Goal: Task Accomplishment & Management: Complete application form

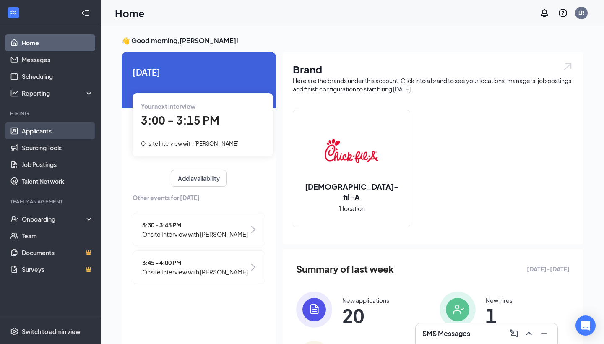
click at [56, 130] on link "Applicants" at bounding box center [58, 130] width 72 height 17
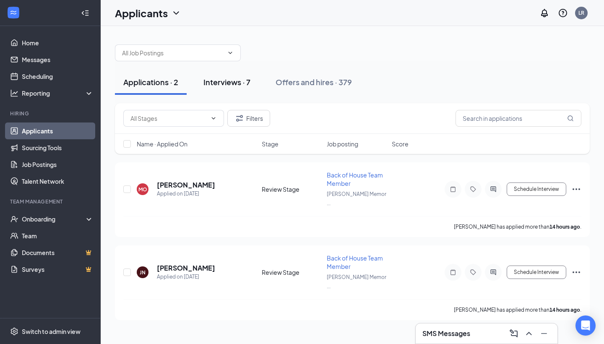
click at [233, 86] on div "Interviews · 7" at bounding box center [226, 82] width 47 height 10
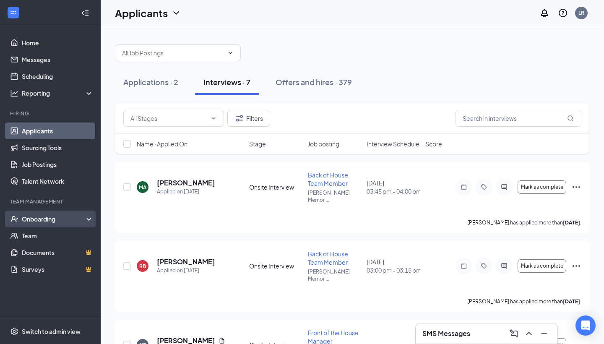
click at [48, 216] on div "Onboarding" at bounding box center [54, 219] width 65 height 8
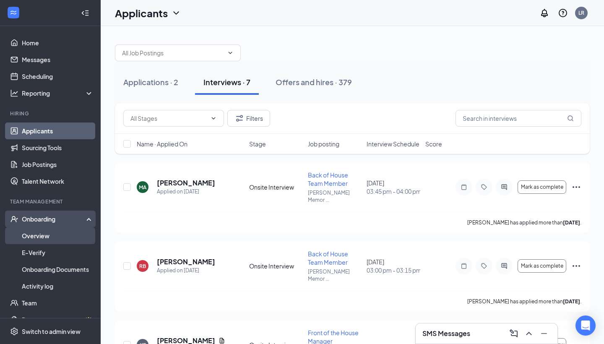
click at [44, 236] on link "Overview" at bounding box center [58, 235] width 72 height 17
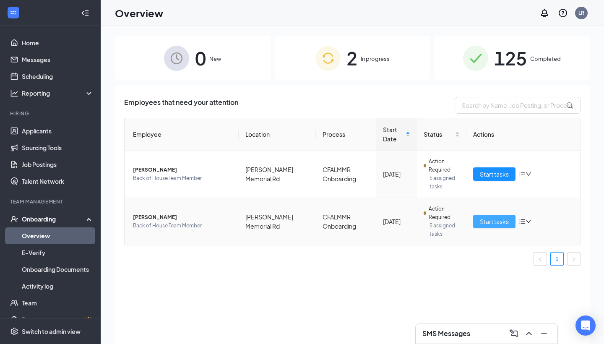
click at [485, 218] on span "Start tasks" at bounding box center [494, 221] width 29 height 9
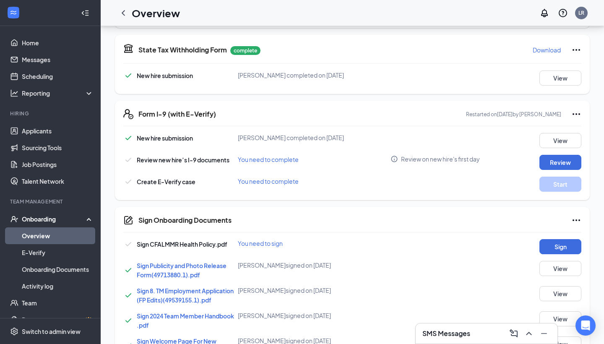
scroll to position [257, 0]
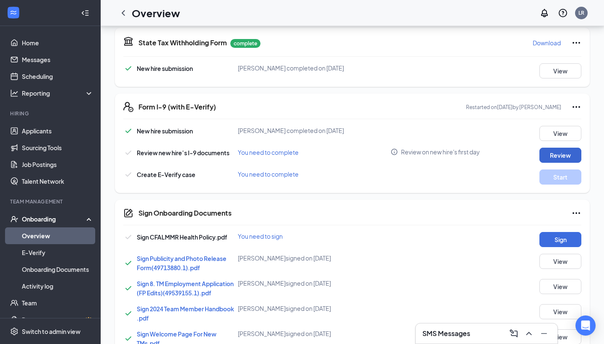
click at [554, 158] on button "Review" at bounding box center [560, 155] width 42 height 15
type input "[DATE]"
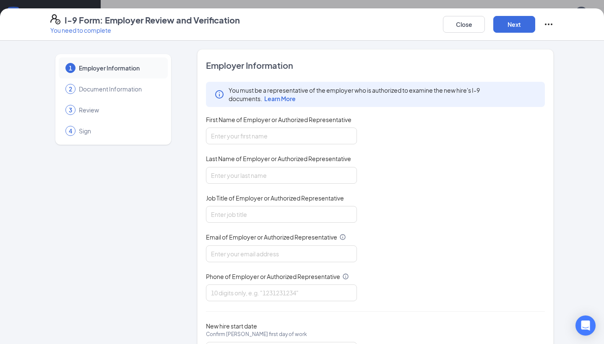
click at [304, 145] on div "You must be a representative of the employer who is authorized to examine the n…" at bounding box center [375, 191] width 339 height 219
type input "[PERSON_NAME]"
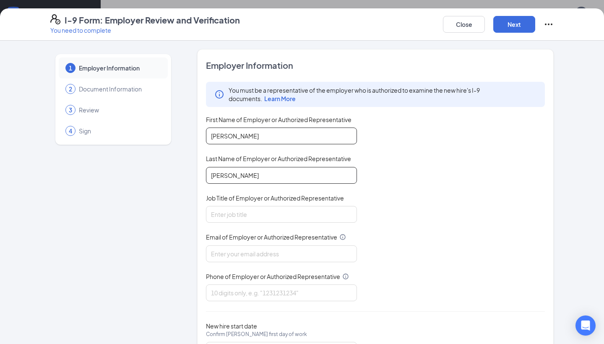
type input "[PERSON_NAME]"
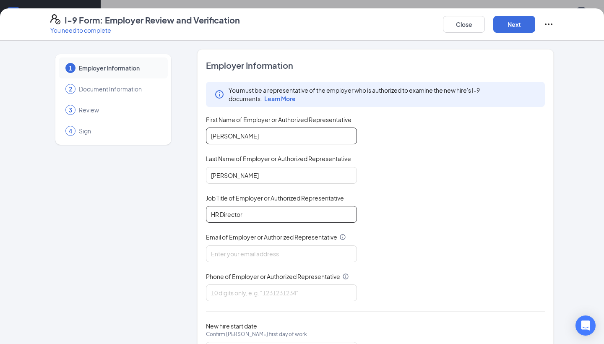
type input "HR Director"
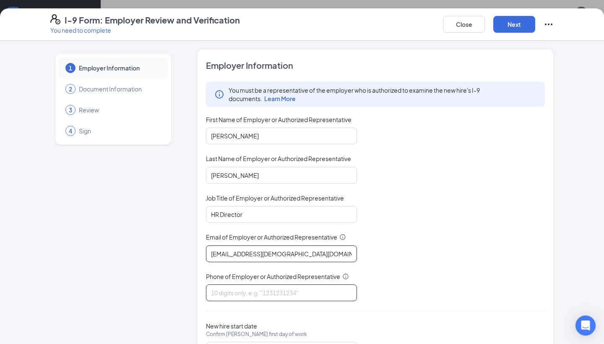
type input "[EMAIL_ADDRESS][DEMOGRAPHIC_DATA][DOMAIN_NAME]"
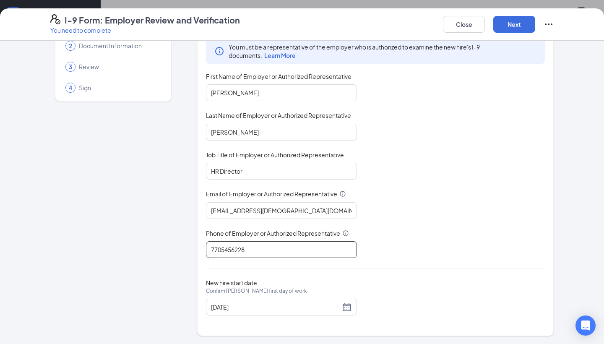
scroll to position [43, 0]
type input "7705456228"
click at [345, 304] on div "[DATE]" at bounding box center [281, 307] width 141 height 10
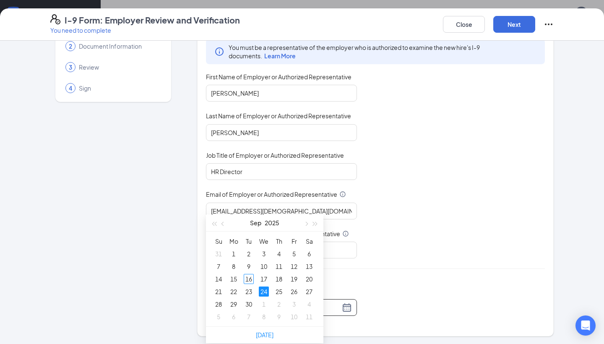
scroll to position [362, 0]
type input "[DATE]"
click at [250, 276] on div "16" at bounding box center [249, 276] width 10 height 10
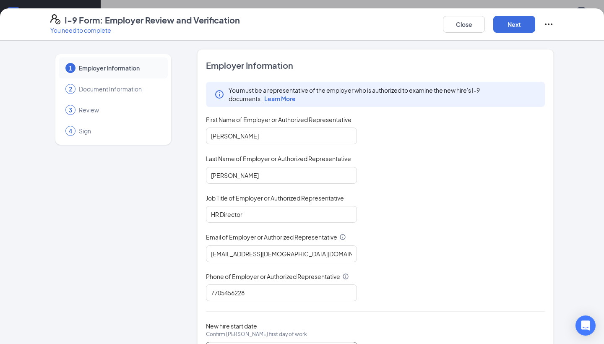
scroll to position [0, 0]
click at [508, 31] on button "Next" at bounding box center [514, 24] width 42 height 17
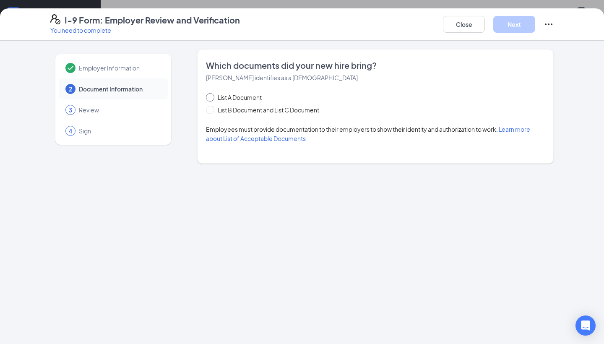
click at [214, 97] on span at bounding box center [210, 97] width 8 height 8
click at [212, 97] on input "List A Document" at bounding box center [209, 96] width 6 height 6
radio input "true"
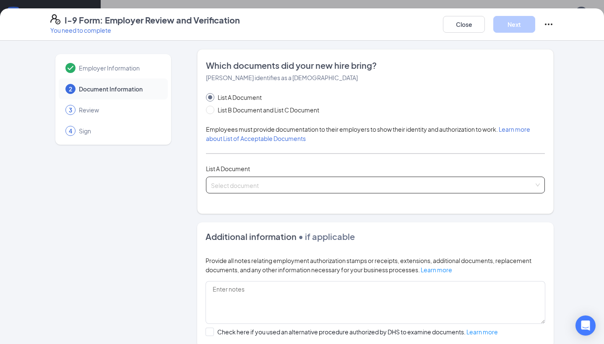
click at [242, 182] on input "search" at bounding box center [372, 183] width 323 height 13
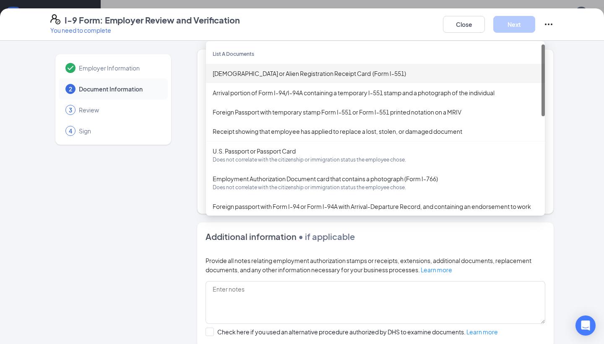
click at [278, 70] on div "[DEMOGRAPHIC_DATA] or Alien Registration Receipt Card (Form I-551)" at bounding box center [375, 73] width 325 height 9
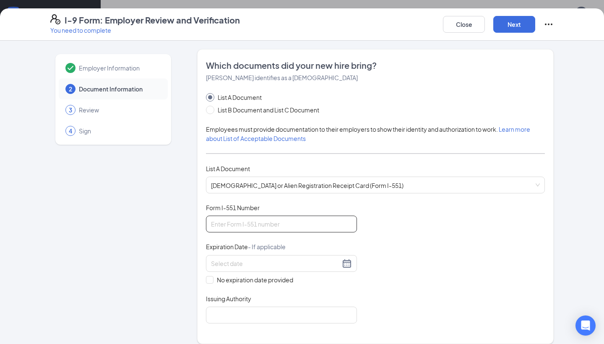
click at [255, 221] on input "Form I-551 Number" at bounding box center [281, 224] width 151 height 17
type input "R"
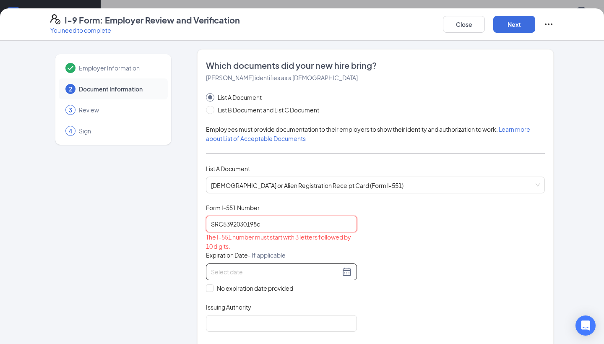
type input "SRC5392030198c"
click at [241, 261] on div "Expiration Date - If applicable" at bounding box center [281, 257] width 151 height 12
click at [242, 270] on input at bounding box center [275, 271] width 129 height 9
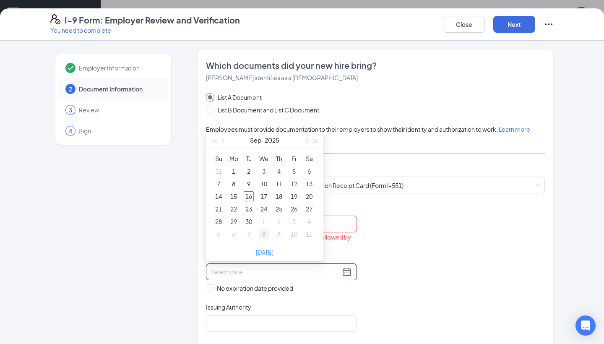
type input "[DATE]"
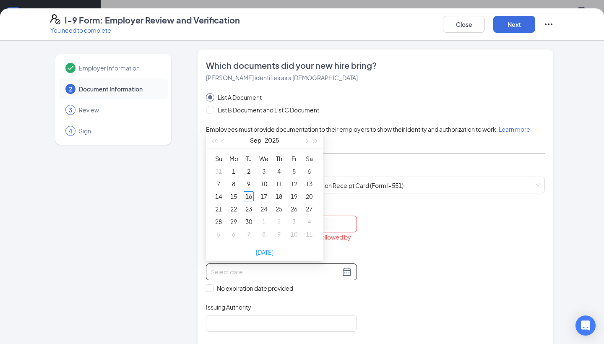
type input "[DATE]"
click at [249, 195] on div "16" at bounding box center [249, 196] width 10 height 10
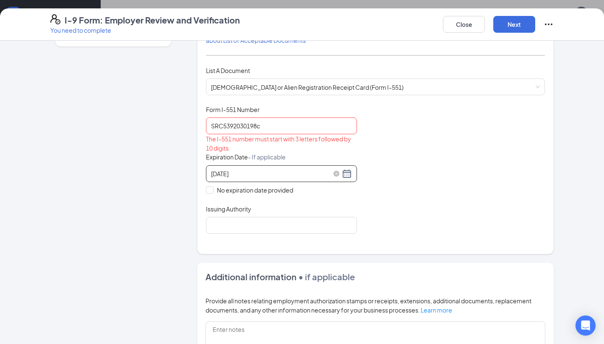
scroll to position [99, 0]
click at [268, 229] on input "Issuing Authority" at bounding box center [281, 224] width 151 height 17
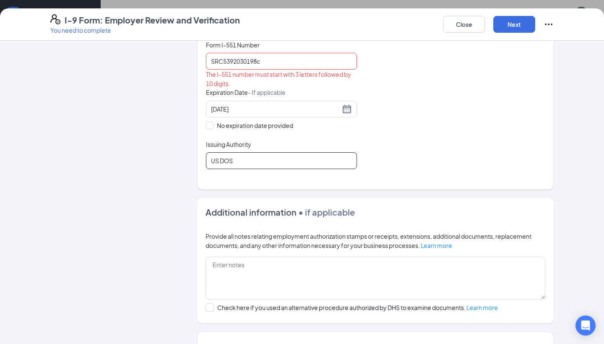
scroll to position [163, 0]
type input "US DOS"
click at [275, 62] on input "SRC5392030198c" at bounding box center [281, 60] width 151 height 17
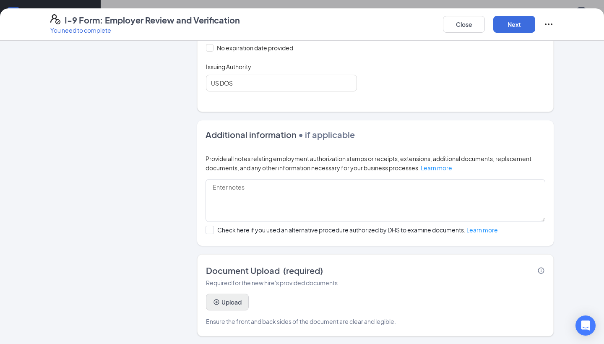
scroll to position [407, 0]
type input "SRC5392030198"
click at [225, 306] on button "Upload" at bounding box center [227, 302] width 43 height 17
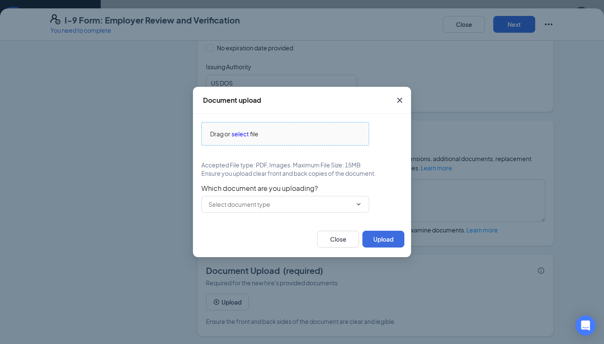
click at [242, 136] on span "select" at bounding box center [239, 133] width 17 height 9
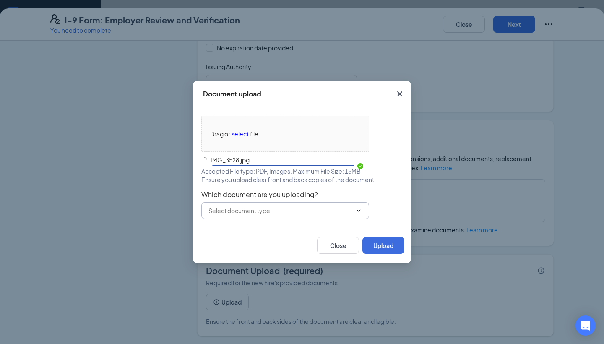
click at [331, 208] on div "Drag or select file IMG_3528.jpg Accepted File type: PDF, Images. Maximum File …" at bounding box center [301, 167] width 201 height 103
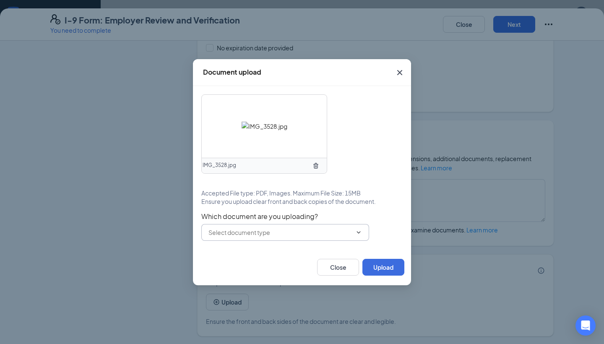
click at [296, 230] on input "text" at bounding box center [279, 232] width 143 height 9
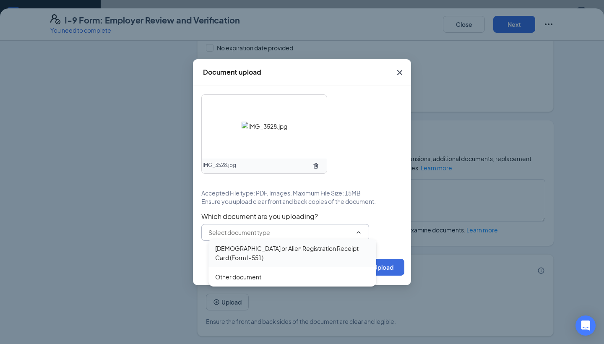
click at [267, 246] on div "[DEMOGRAPHIC_DATA] or Alien Registration Receipt Card (Form I-551)" at bounding box center [292, 253] width 154 height 18
type input "[DEMOGRAPHIC_DATA] or Alien Registration Receipt Card (Form I-551)"
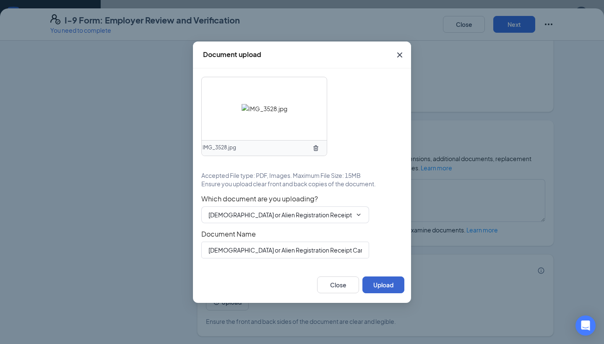
click at [382, 286] on button "Upload" at bounding box center [383, 284] width 42 height 17
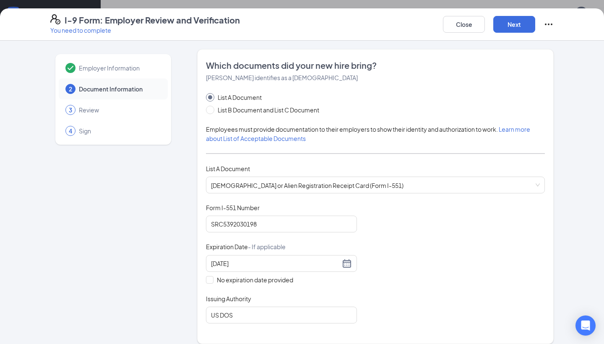
scroll to position [0, 0]
click at [519, 26] on button "Next" at bounding box center [514, 24] width 42 height 17
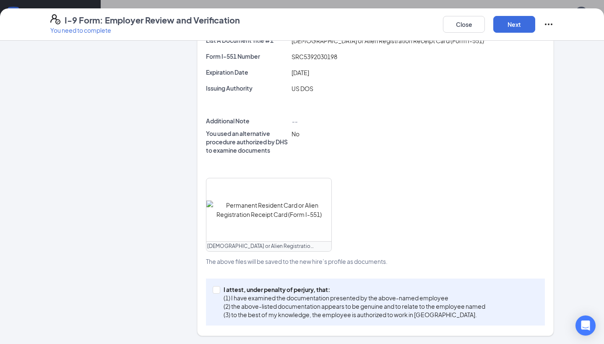
scroll to position [225, 0]
click at [216, 288] on input "I attest, under penalty of [PERSON_NAME], that: (1) I have examined the documen…" at bounding box center [216, 289] width 6 height 6
checkbox input "true"
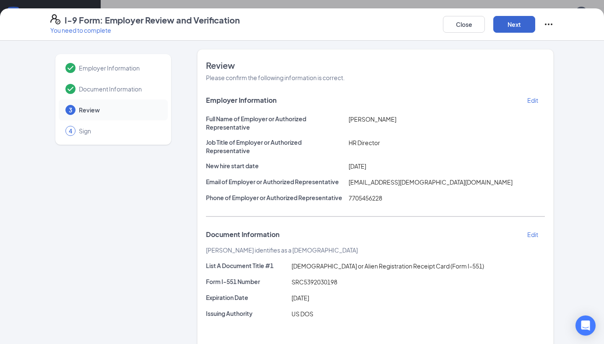
scroll to position [0, 0]
click at [509, 26] on button "Next" at bounding box center [514, 24] width 42 height 17
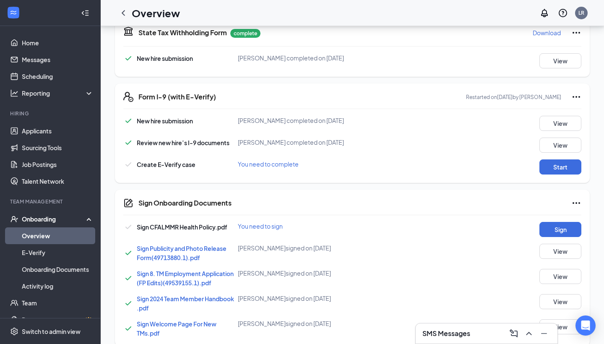
scroll to position [271, 0]
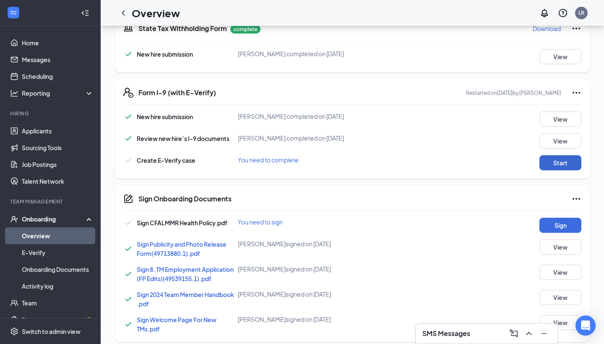
click at [558, 168] on button "Start" at bounding box center [560, 162] width 42 height 15
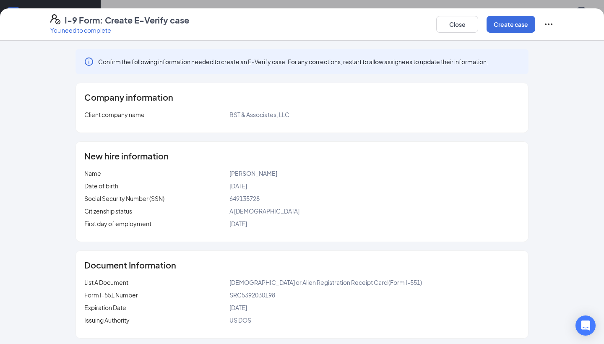
click at [545, 26] on icon "Ellipses" at bounding box center [548, 24] width 10 height 10
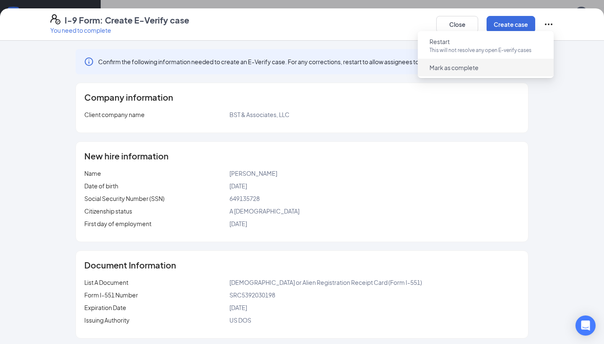
click at [476, 70] on span "Mark as complete" at bounding box center [453, 67] width 49 height 8
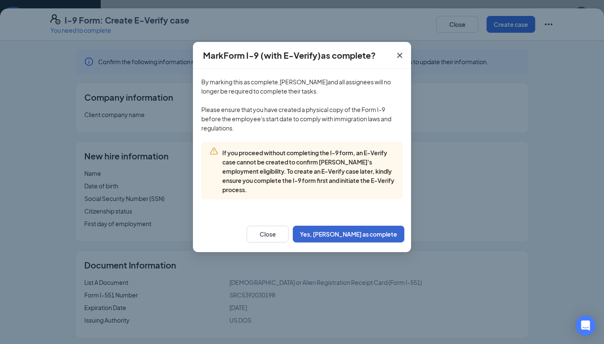
click at [337, 233] on button "Yes, [PERSON_NAME] as complete" at bounding box center [349, 234] width 112 height 17
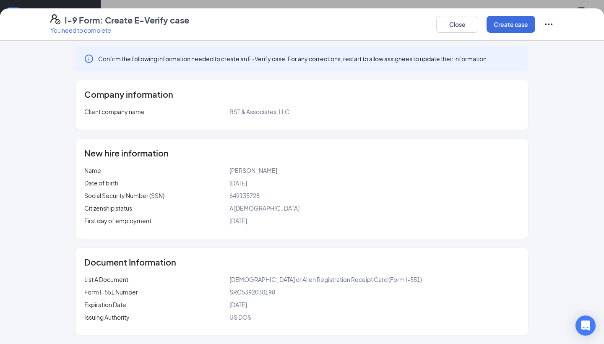
scroll to position [3, 0]
click at [453, 20] on button "Close" at bounding box center [457, 24] width 42 height 17
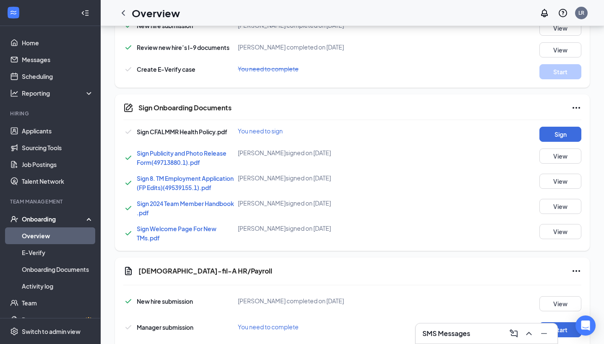
scroll to position [366, 0]
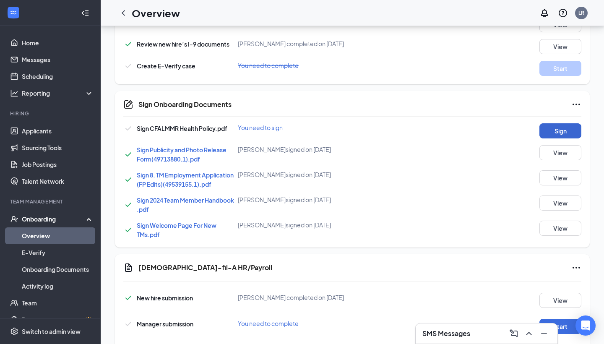
click at [554, 125] on button "Sign" at bounding box center [560, 130] width 42 height 15
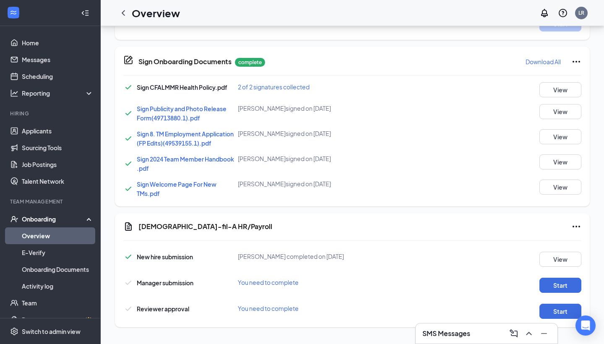
scroll to position [413, 0]
click at [564, 289] on button "Start" at bounding box center [560, 285] width 42 height 15
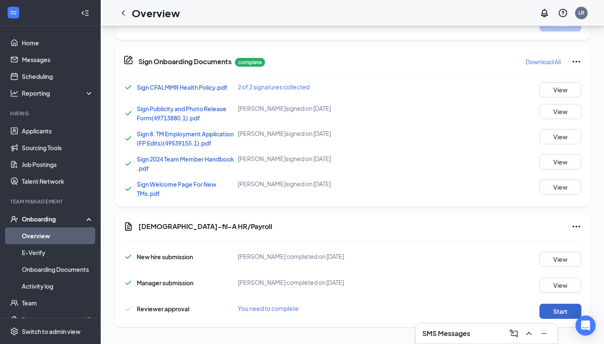
click at [563, 306] on button "Start" at bounding box center [560, 311] width 42 height 15
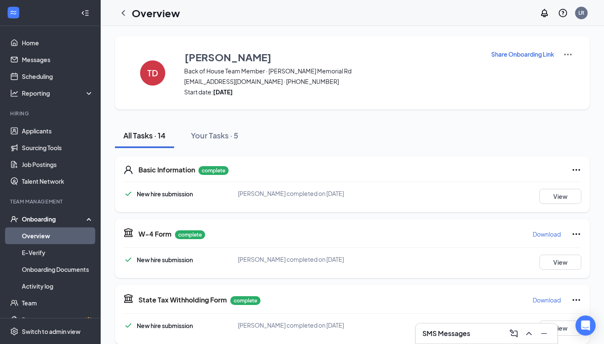
scroll to position [0, 0]
click at [122, 16] on icon "ChevronLeft" at bounding box center [123, 13] width 10 height 10
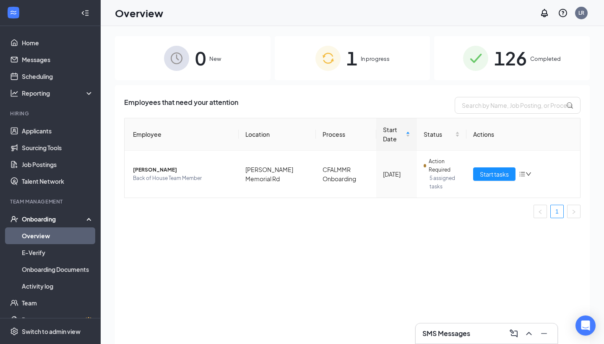
click at [26, 238] on link "Overview" at bounding box center [58, 235] width 72 height 17
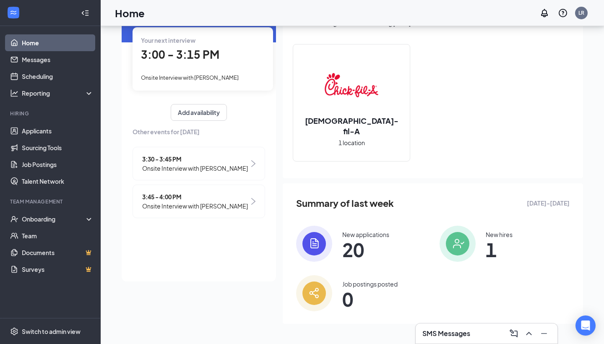
scroll to position [65, 0]
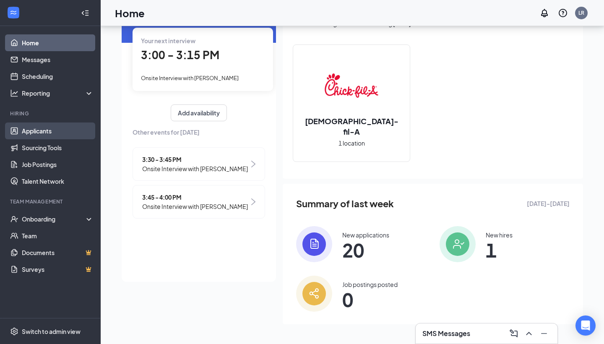
click at [67, 126] on link "Applicants" at bounding box center [58, 130] width 72 height 17
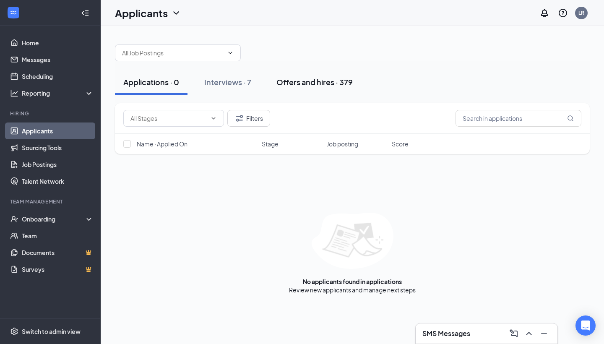
click at [337, 83] on div "Offers and hires · 379" at bounding box center [314, 82] width 76 height 10
